Goal: Information Seeking & Learning: Learn about a topic

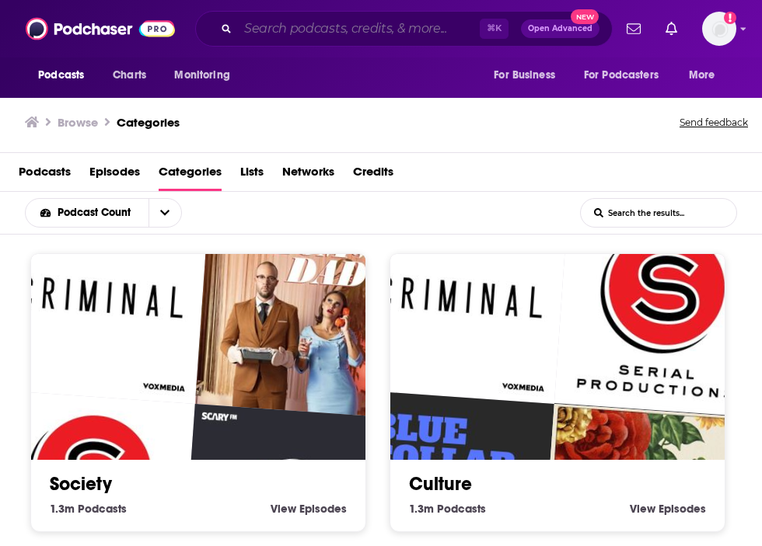
click at [373, 37] on input "Search podcasts, credits, & more..." at bounding box center [359, 28] width 242 height 25
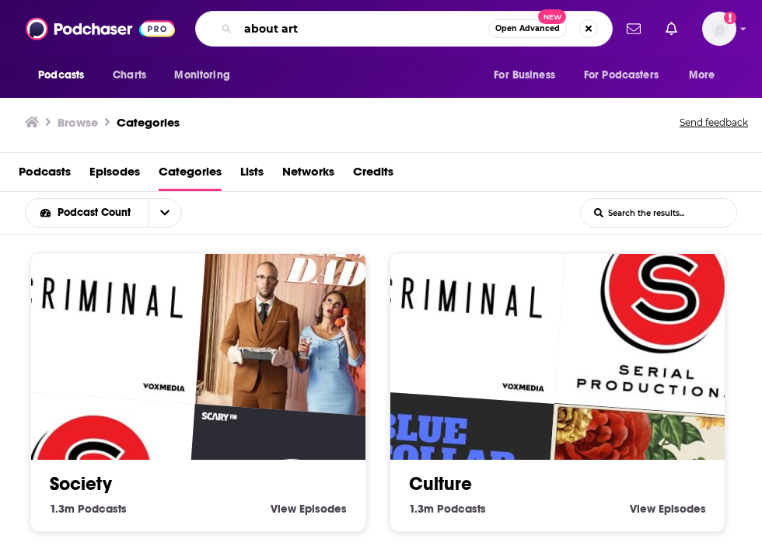
type input "about art"
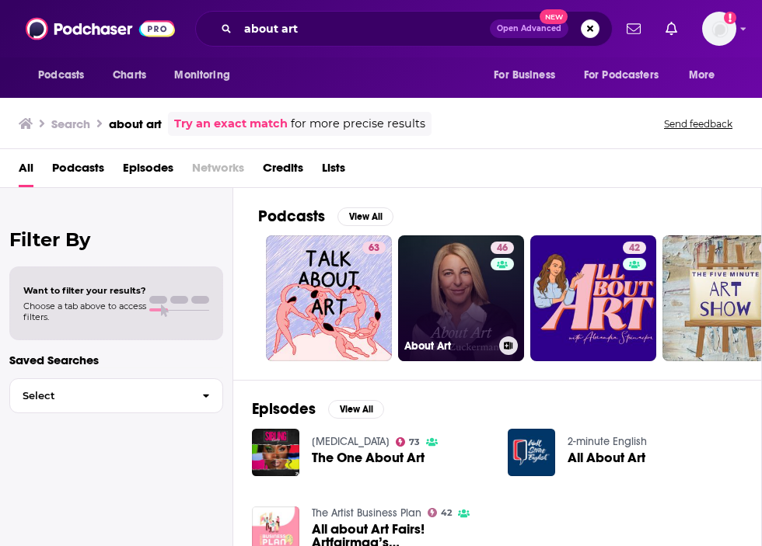
click at [427, 272] on link "46 About Art" at bounding box center [461, 298] width 126 height 126
